Goal: Register for event/course

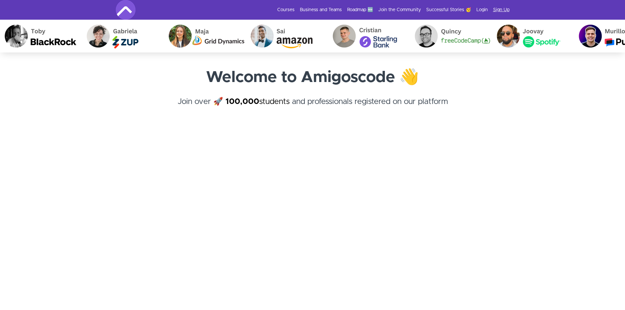
click at [506, 9] on link "Sign Up" at bounding box center [501, 10] width 16 height 7
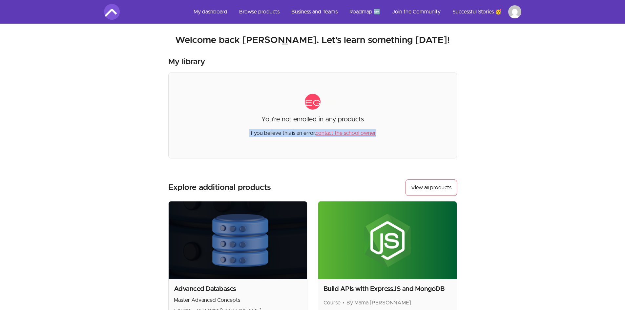
drag, startPoint x: 248, startPoint y: 133, endPoint x: 391, endPoint y: 133, distance: 143.0
click at [391, 133] on div "category You're not enrolled in any products If you believe this is an error, c…" at bounding box center [312, 115] width 289 height 86
click at [471, 144] on section "Welcome back Joseph! Welcome back Joseph. Let's learn something today! My libra…" at bounding box center [312, 188] width 438 height 328
click at [518, 16] on html "Skip to main content Main menu Includes navigation links and user settings My d…" at bounding box center [312, 222] width 625 height 444
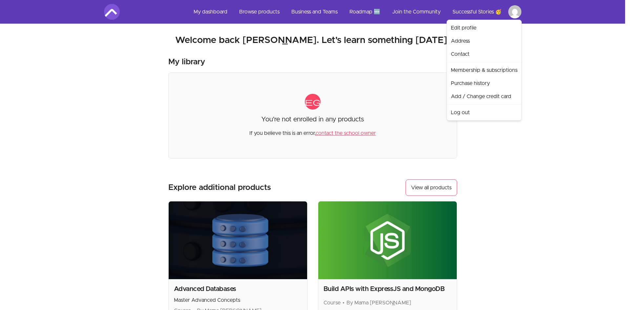
click at [218, 10] on html "Skip to main content Main menu Includes navigation links and user settings My d…" at bounding box center [315, 222] width 630 height 444
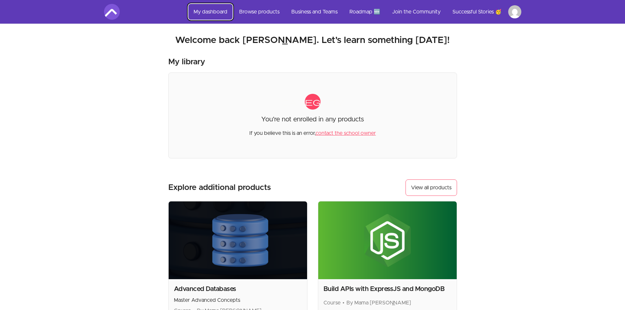
click at [218, 10] on link "My dashboard" at bounding box center [210, 12] width 44 height 16
click at [255, 14] on link "Browse products" at bounding box center [259, 12] width 51 height 16
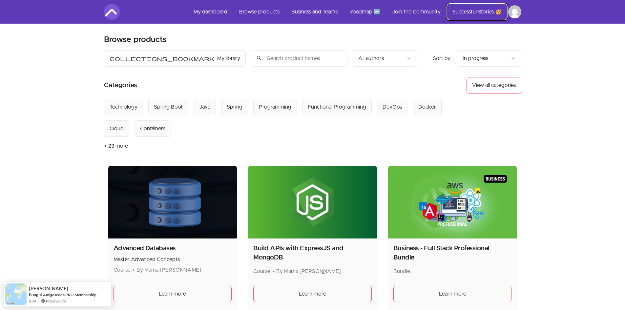
click at [476, 14] on link "Successful Stories 🥳" at bounding box center [477, 12] width 60 height 16
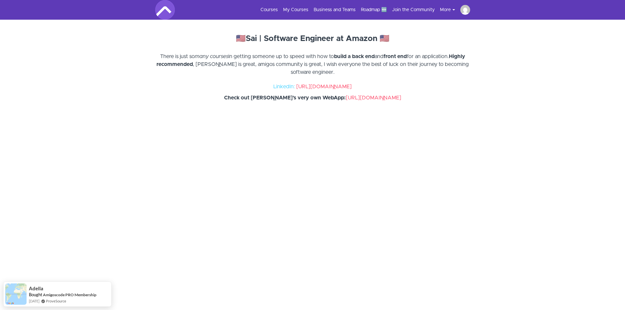
click at [465, 11] on img at bounding box center [465, 10] width 10 height 10
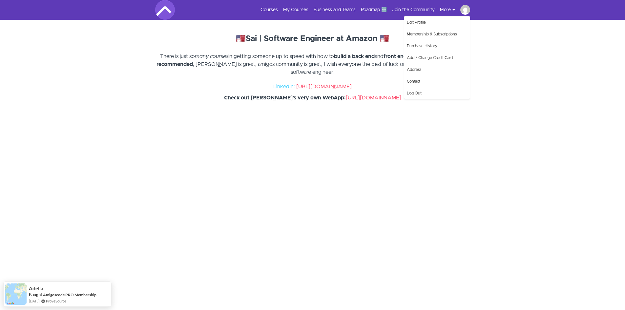
click at [453, 22] on link "Edit Profile" at bounding box center [437, 22] width 66 height 12
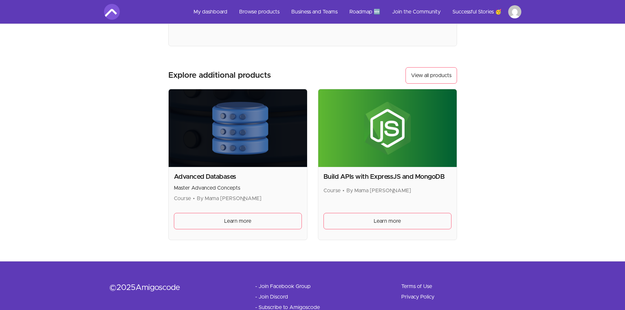
scroll to position [134, 0]
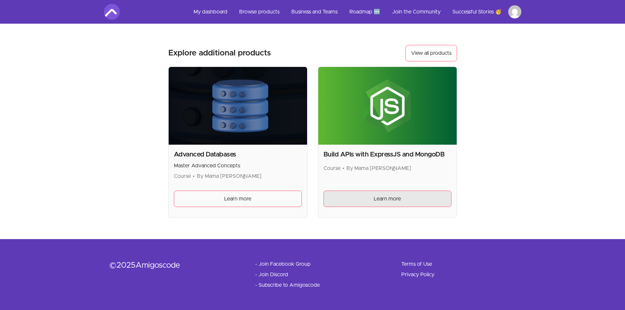
click at [382, 193] on link "Learn more" at bounding box center [387, 199] width 128 height 16
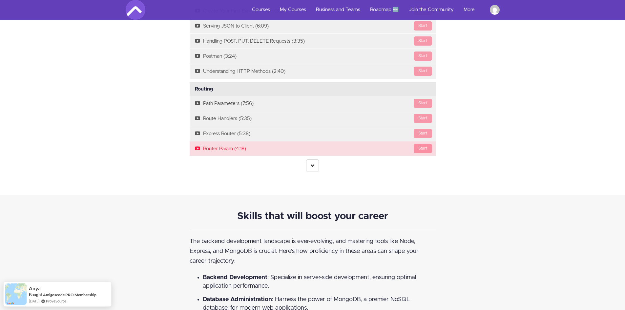
scroll to position [820, 0]
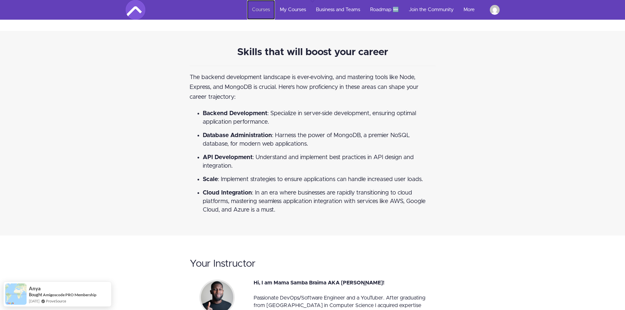
click at [263, 11] on link "Courses" at bounding box center [261, 10] width 28 height 20
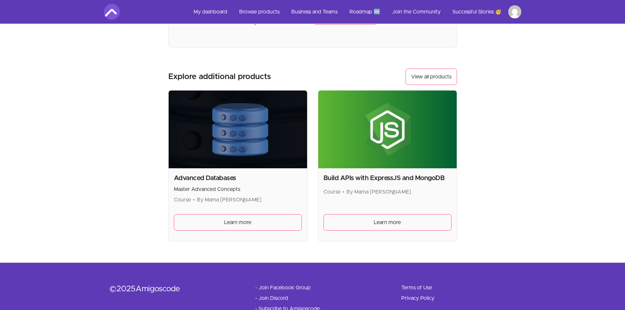
scroll to position [134, 0]
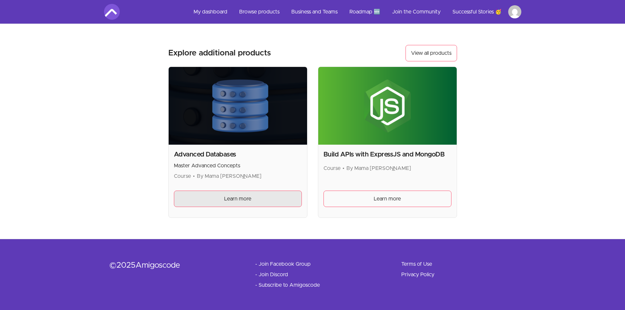
click at [250, 194] on link "Learn more" at bounding box center [238, 199] width 128 height 16
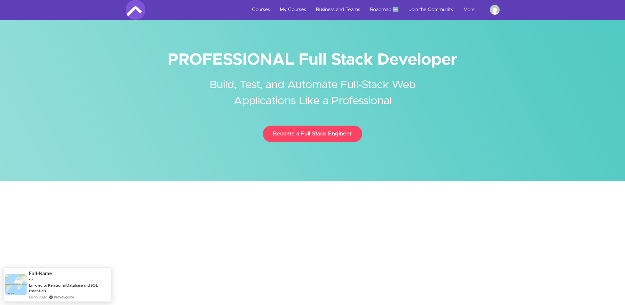
click at [468, 10] on link "More" at bounding box center [471, 10] width 26 height 20
click at [388, 13] on link "Roadmap 🆕" at bounding box center [384, 10] width 39 height 20
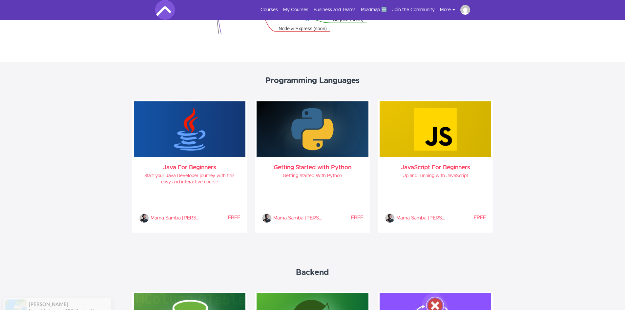
scroll to position [328, 0]
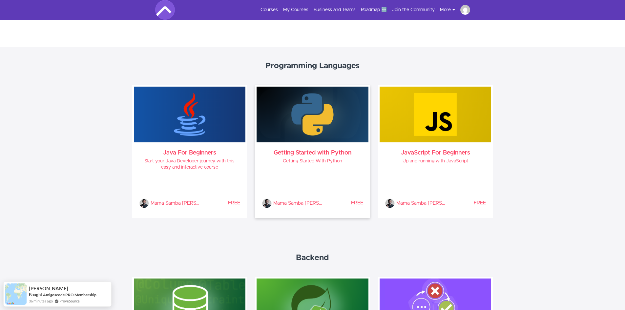
click at [301, 126] on img at bounding box center [312, 115] width 112 height 56
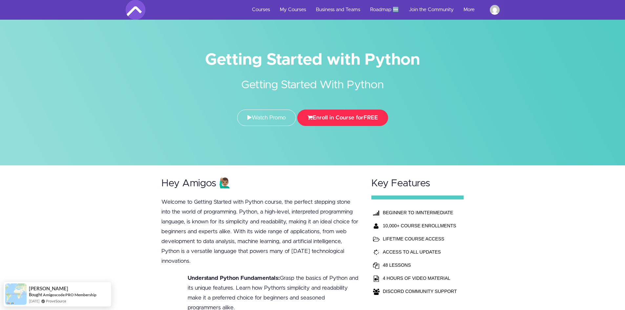
click at [346, 116] on button "Enroll in Course for FREE" at bounding box center [342, 118] width 91 height 16
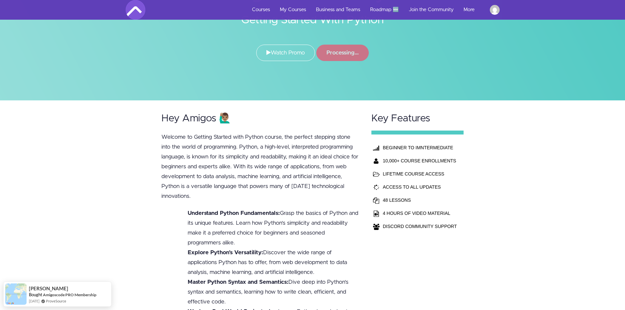
scroll to position [66, 0]
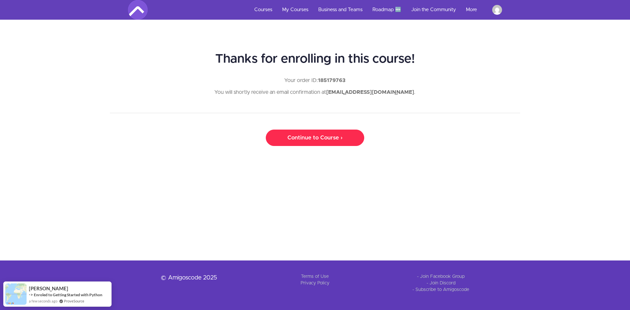
click at [321, 141] on link "Continue to Course ›" at bounding box center [315, 138] width 98 height 16
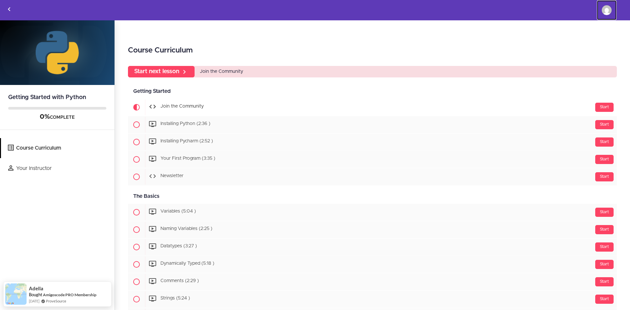
click at [602, 12] on img at bounding box center [606, 10] width 10 height 10
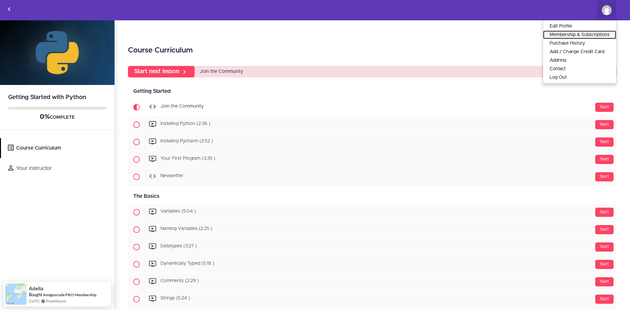
click at [592, 33] on link "Membership & Subscriptions" at bounding box center [579, 34] width 73 height 9
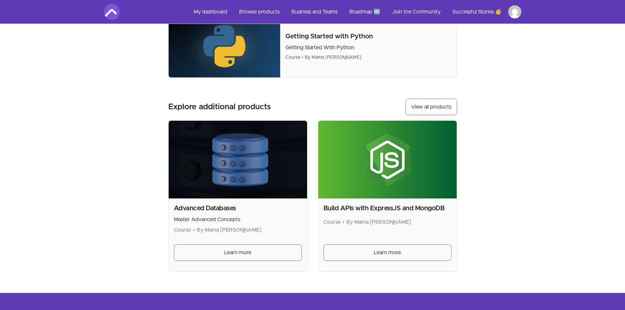
scroll to position [13, 0]
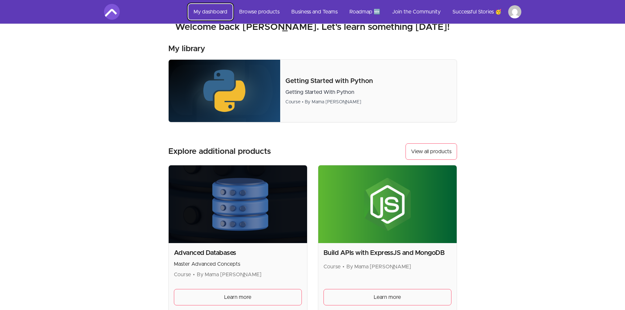
click at [217, 10] on link "My dashboard" at bounding box center [210, 12] width 44 height 16
click at [268, 13] on link "Browse products" at bounding box center [259, 12] width 51 height 16
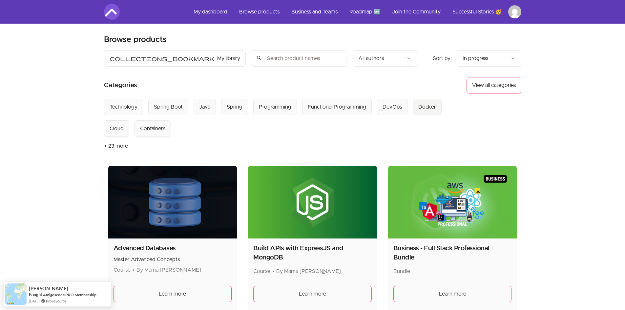
click at [426, 112] on button "Docker" at bounding box center [427, 107] width 29 height 16
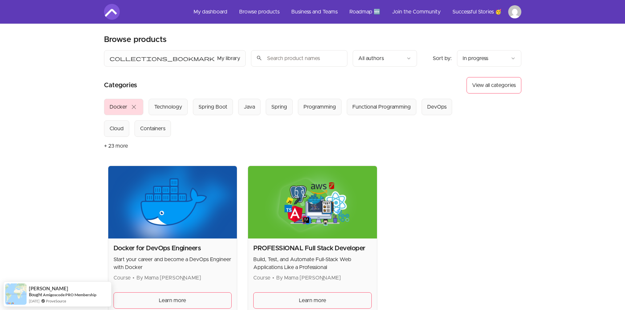
click at [134, 106] on span "close" at bounding box center [134, 107] width 8 height 8
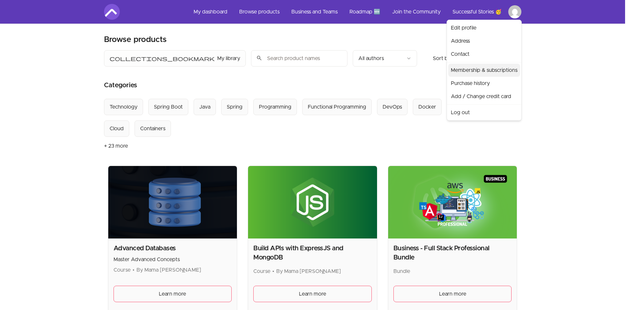
click at [493, 72] on link "Membership & subscriptions" at bounding box center [484, 70] width 72 height 13
